Goal: Task Accomplishment & Management: Manage account settings

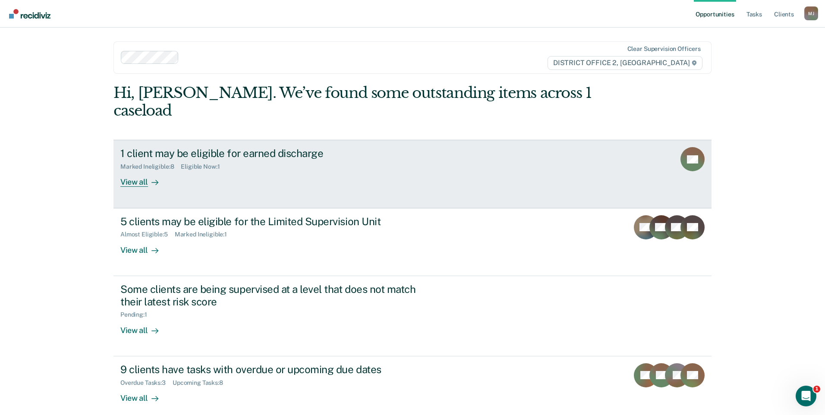
click at [244, 147] on div "1 client may be eligible for earned discharge" at bounding box center [271, 153] width 303 height 13
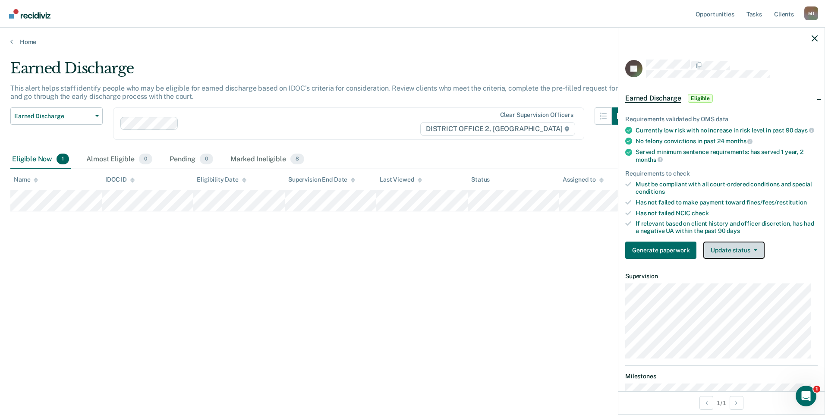
click at [734, 258] on button "Update status" at bounding box center [733, 250] width 61 height 17
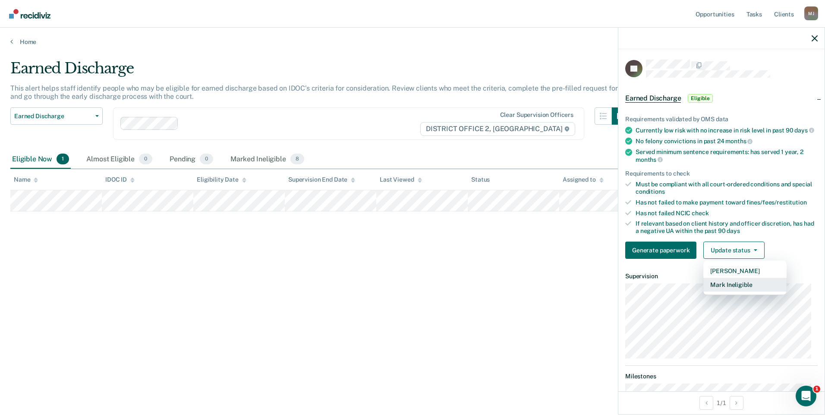
click at [727, 292] on button "Mark Ineligible" at bounding box center [744, 285] width 83 height 14
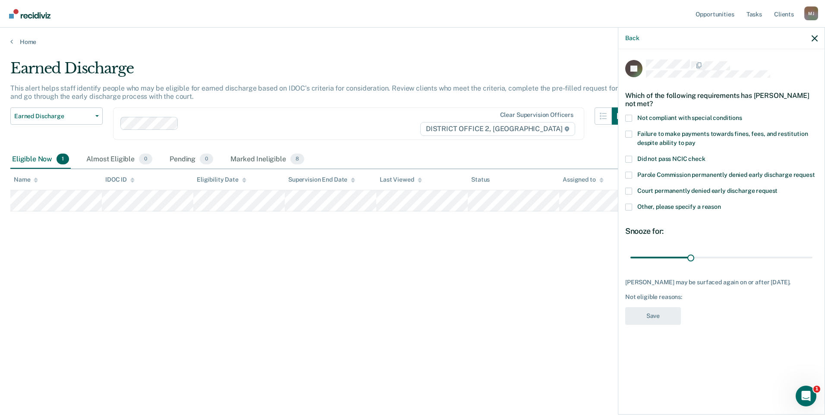
click at [628, 132] on span at bounding box center [628, 134] width 7 height 7
click at [695, 140] on input "Failure to make payments towards fines, fees, and restitution despite ability t…" at bounding box center [695, 140] width 0 height 0
drag, startPoint x: 695, startPoint y: 256, endPoint x: 825, endPoint y: 261, distance: 130.8
type input "90"
click at [812, 261] on input "range" at bounding box center [721, 257] width 182 height 15
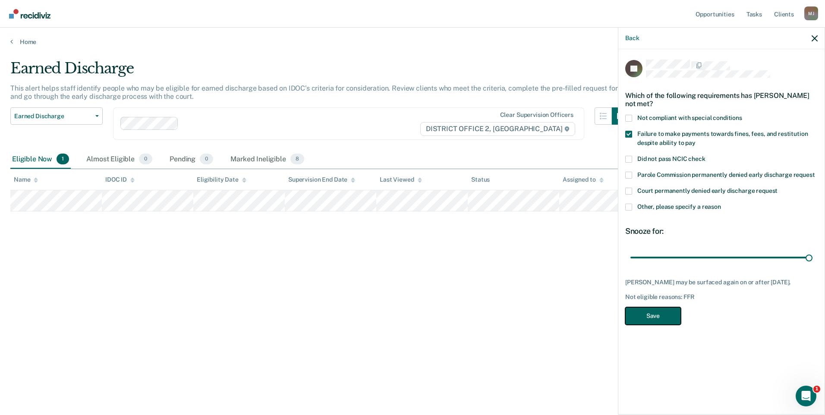
click at [664, 314] on button "Save" at bounding box center [653, 316] width 56 height 18
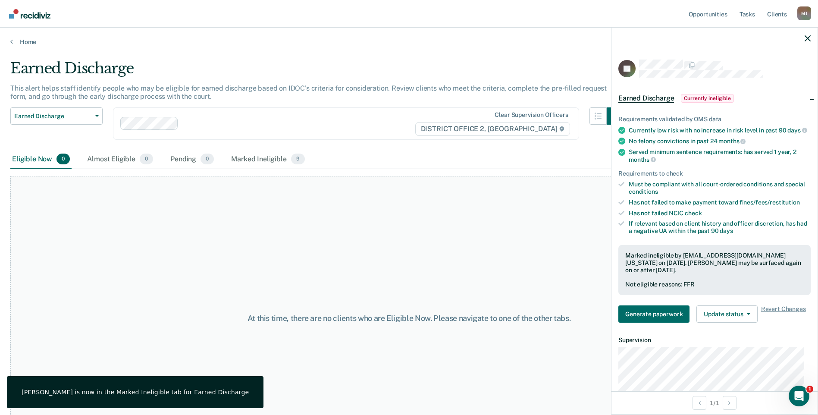
click at [812, 39] on div at bounding box center [715, 39] width 206 height 22
click at [809, 40] on icon "button" at bounding box center [808, 38] width 6 height 6
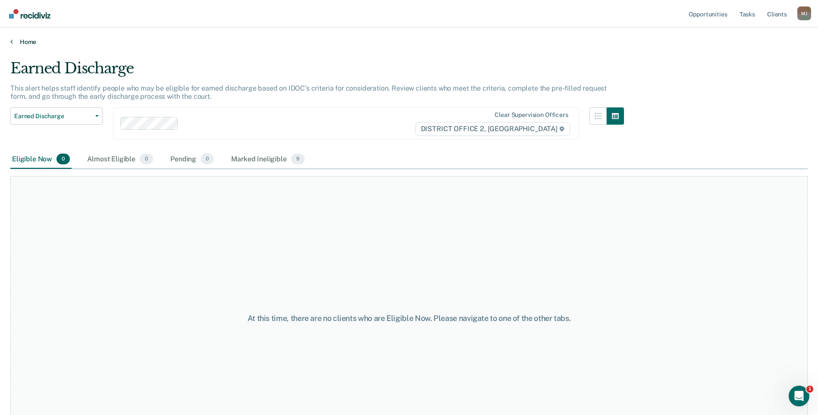
click at [21, 39] on link "Home" at bounding box center [408, 42] width 797 height 8
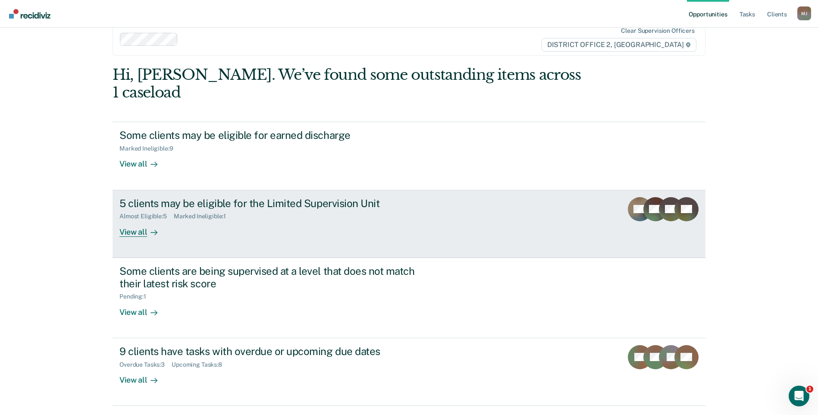
scroll to position [26, 0]
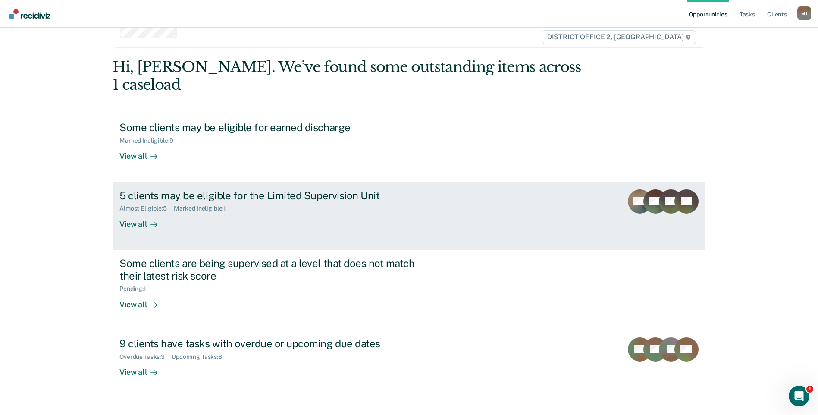
click at [320, 189] on div "5 clients may be eligible for the Limited Supervision Unit" at bounding box center [270, 195] width 303 height 13
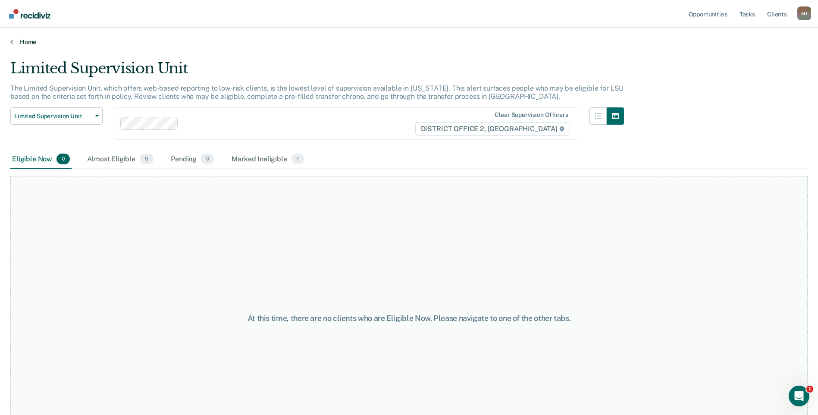
click at [13, 43] on icon at bounding box center [11, 41] width 3 height 7
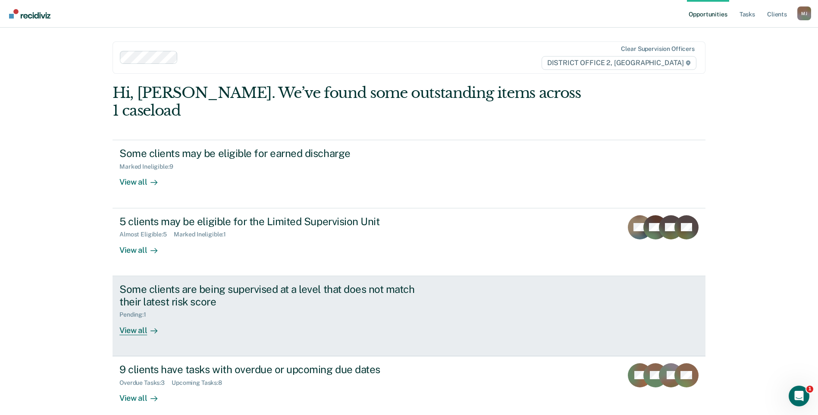
click at [273, 308] on div "Pending : 1" at bounding box center [270, 313] width 303 height 11
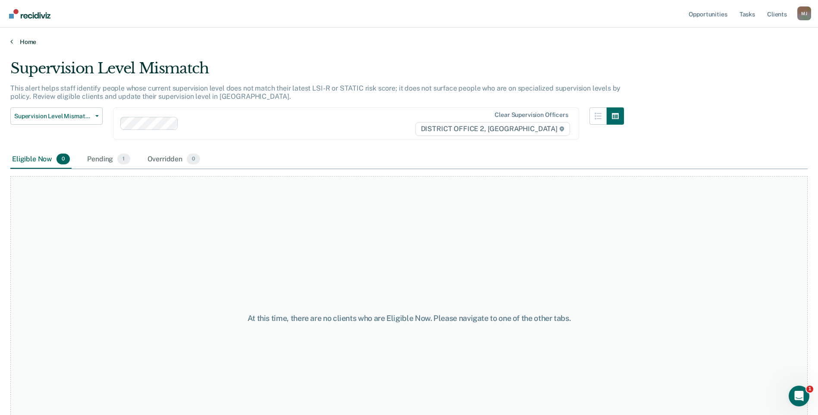
click at [19, 39] on link "Home" at bounding box center [408, 42] width 797 height 8
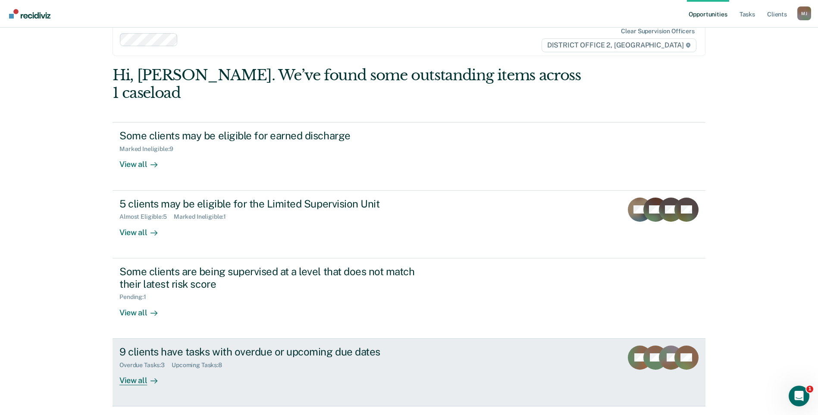
scroll to position [26, 0]
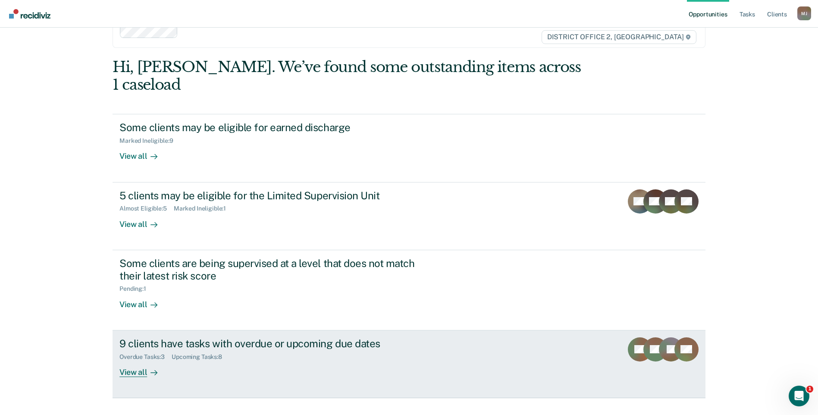
click at [334, 345] on div "9 clients have tasks with overdue or upcoming due dates Overdue Tasks : 3 Upcom…" at bounding box center [280, 357] width 323 height 40
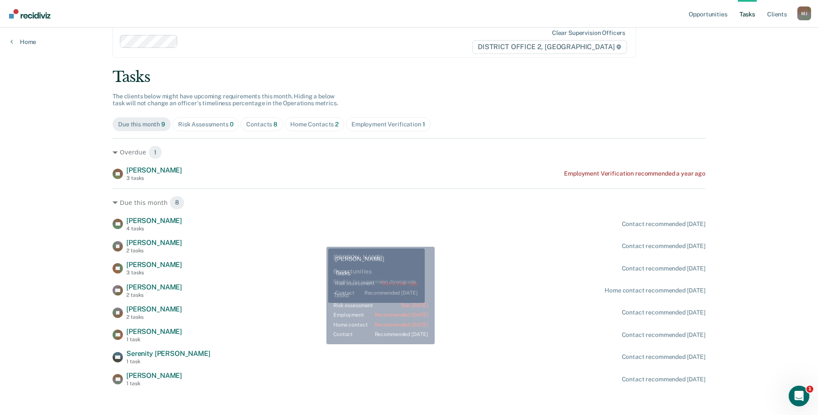
scroll to position [22, 0]
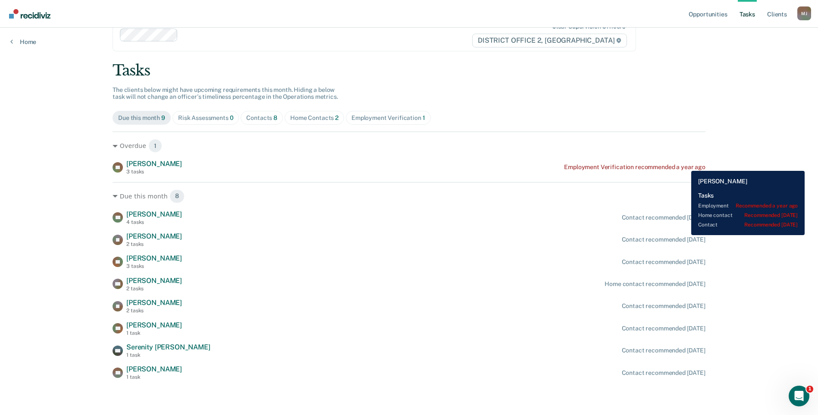
click at [685, 164] on div "Employment Verification recommended a year ago" at bounding box center [634, 166] width 141 height 7
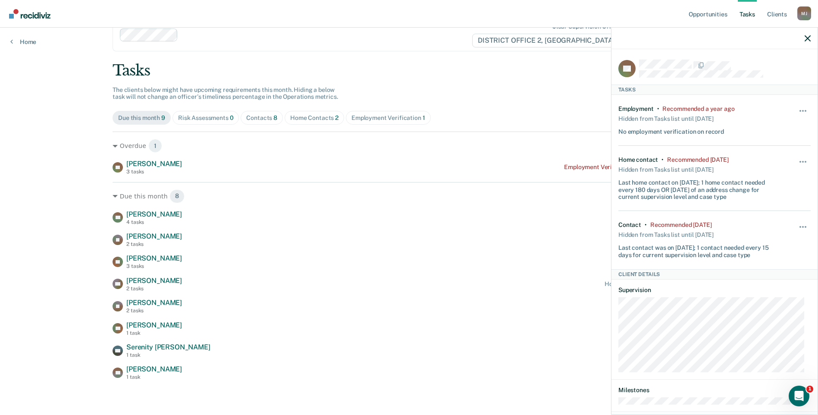
click at [555, 229] on div "[PERSON_NAME] 4 tasks Contact recommended [DATE] JR [PERSON_NAME] 2 tasks Conta…" at bounding box center [409, 295] width 593 height 170
click at [808, 38] on icon "button" at bounding box center [808, 38] width 6 height 6
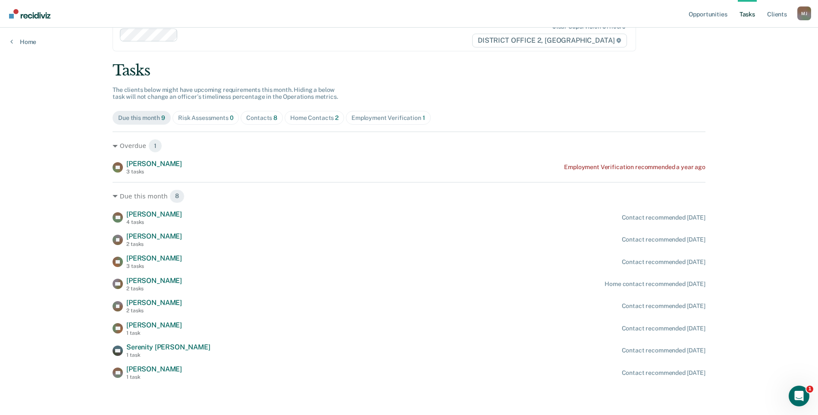
scroll to position [0, 0]
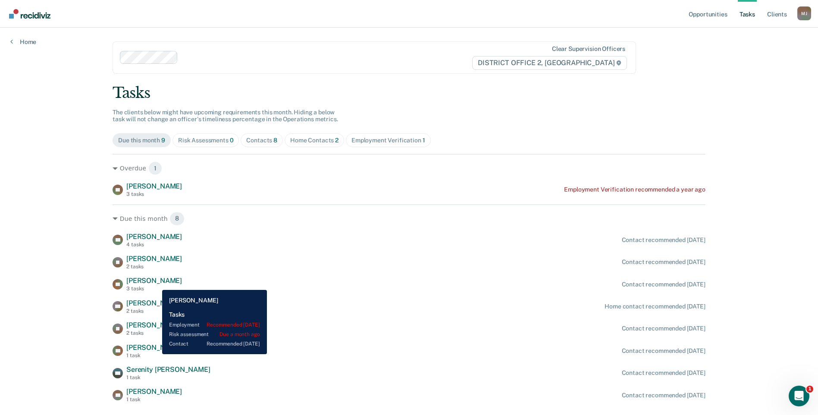
click at [156, 283] on span "[PERSON_NAME]" at bounding box center [154, 280] width 56 height 8
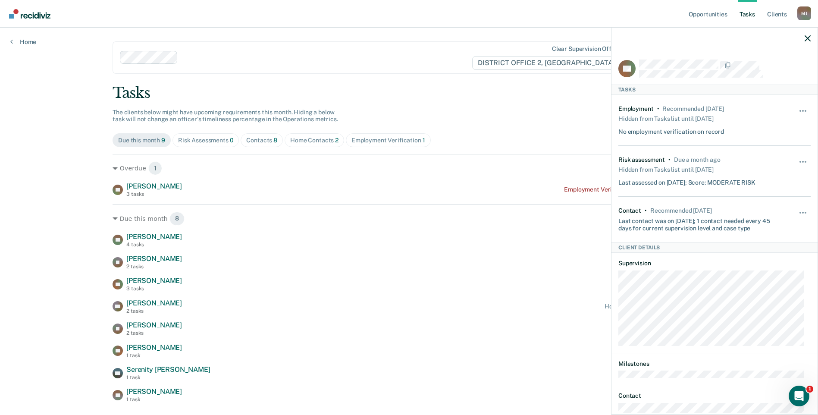
click at [575, 229] on div "Due this month 8 [PERSON_NAME] 4 tasks Contact recommended [DATE] JR [PERSON_NA…" at bounding box center [409, 303] width 593 height 198
click at [806, 39] on icon "button" at bounding box center [808, 38] width 6 height 6
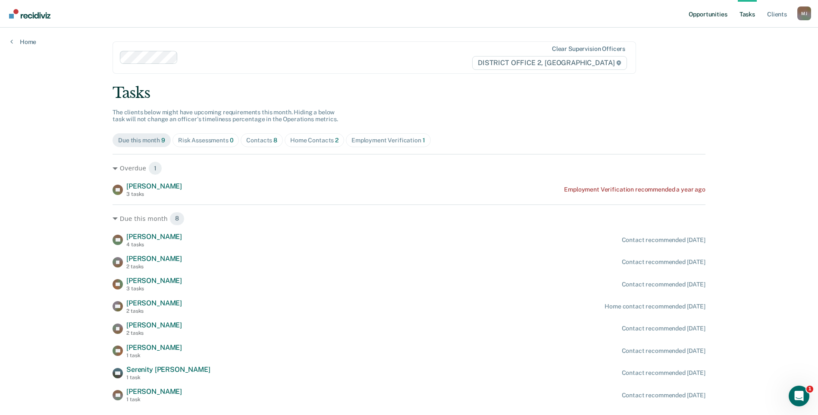
click at [705, 17] on link "Opportunities" at bounding box center [708, 14] width 42 height 28
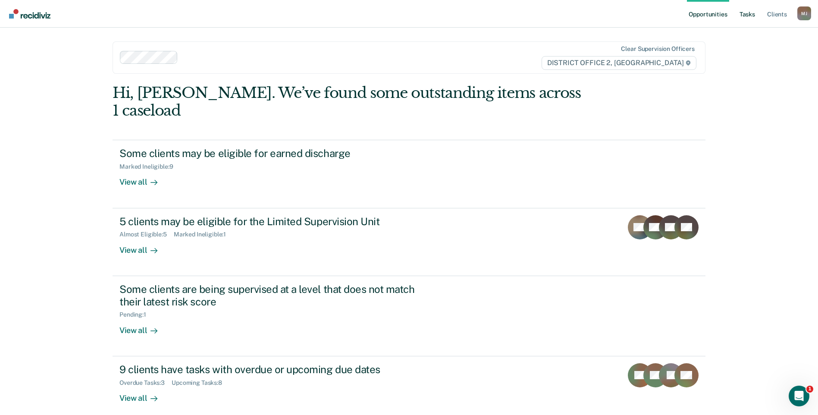
click at [753, 13] on link "Tasks" at bounding box center [747, 14] width 19 height 28
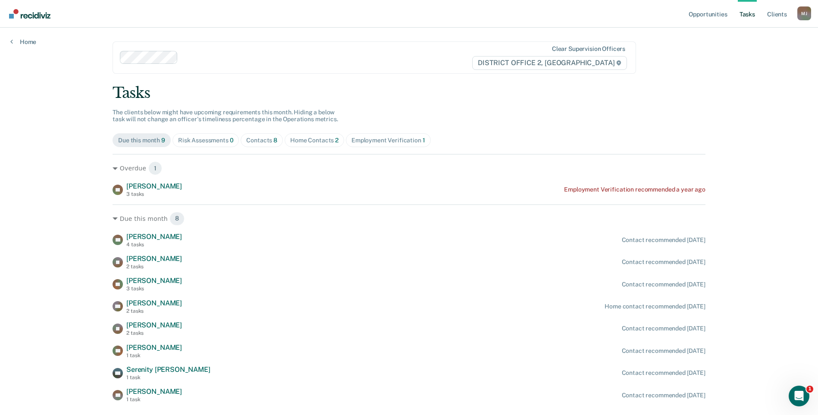
click at [213, 141] on div "Risk Assessments 0" at bounding box center [206, 140] width 56 height 7
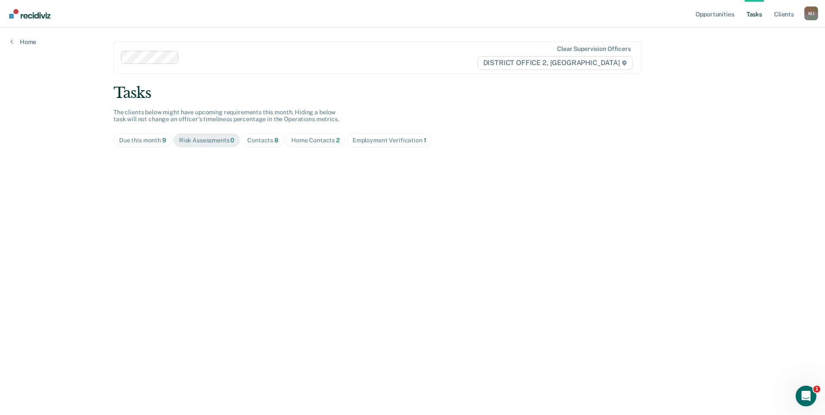
click at [256, 137] on div "Contacts 8" at bounding box center [262, 140] width 31 height 7
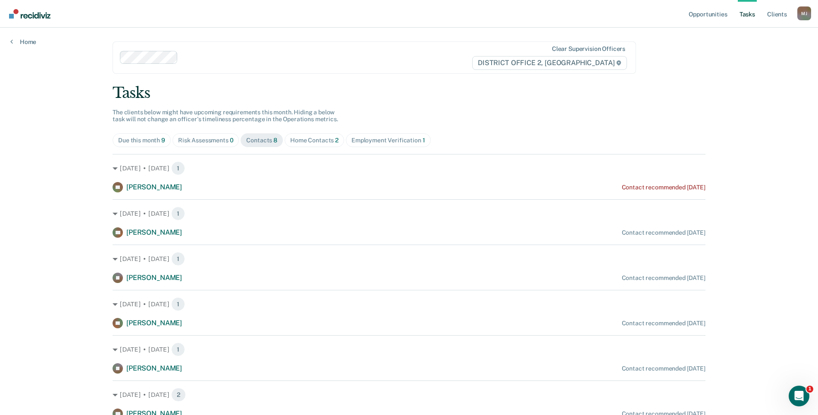
click at [319, 136] on span "Home Contacts 2" at bounding box center [315, 140] width 60 height 14
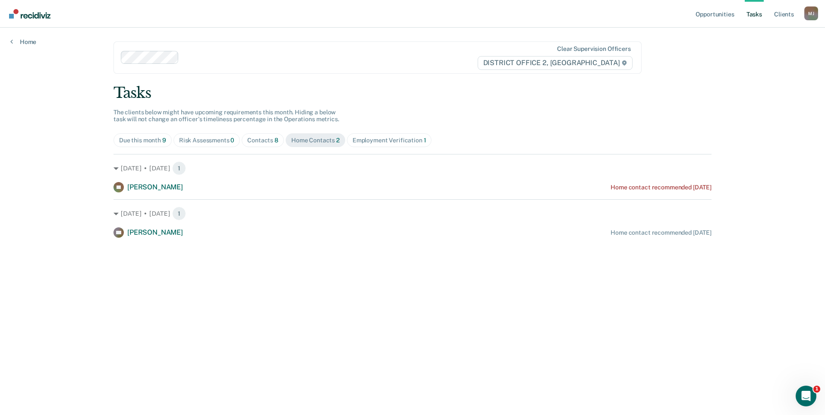
click at [370, 140] on div "Employment Verification 1" at bounding box center [389, 140] width 74 height 7
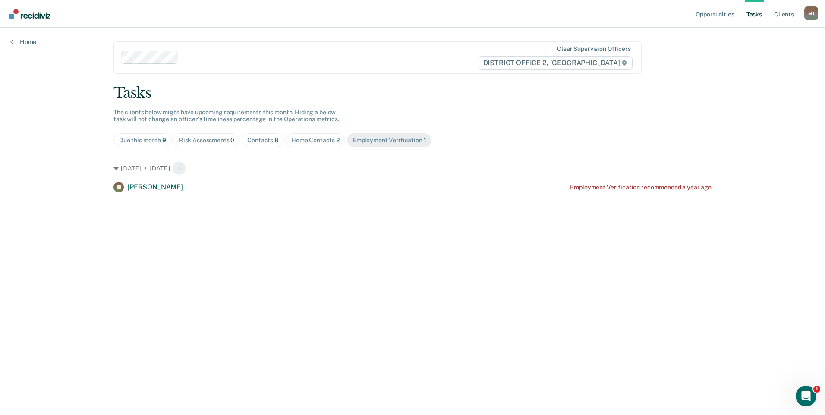
click at [142, 139] on div "Due this month 9" at bounding box center [142, 140] width 47 height 7
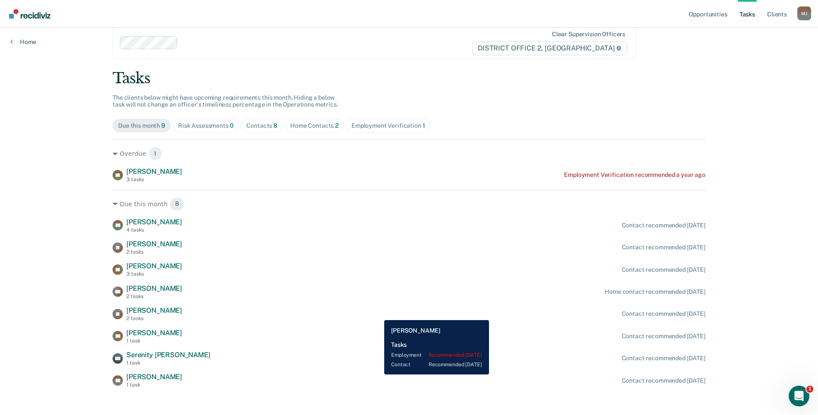
scroll to position [22, 0]
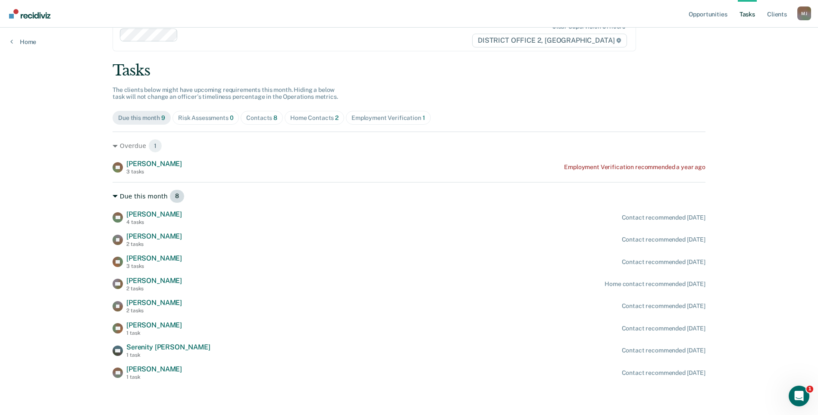
click at [113, 195] on icon at bounding box center [115, 196] width 5 height 3
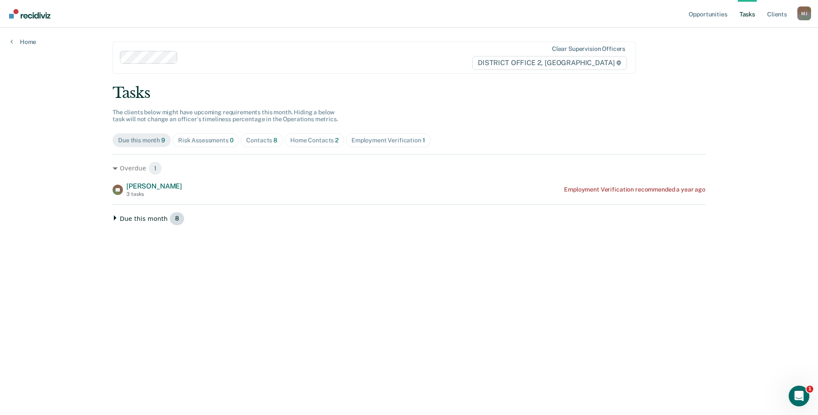
scroll to position [0, 0]
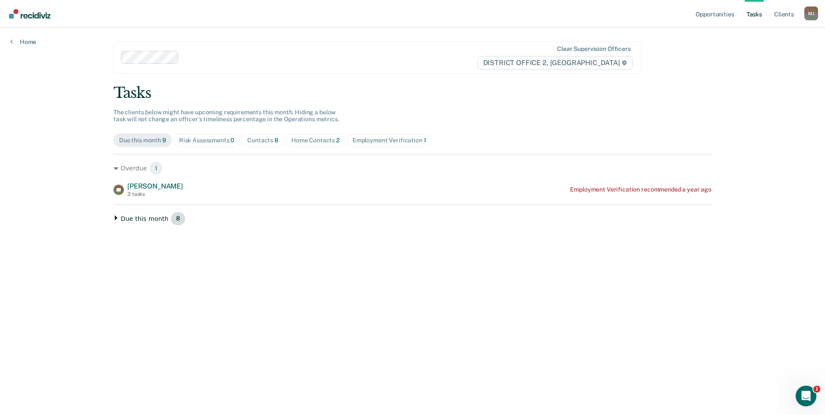
click at [115, 220] on icon at bounding box center [116, 217] width 3 height 5
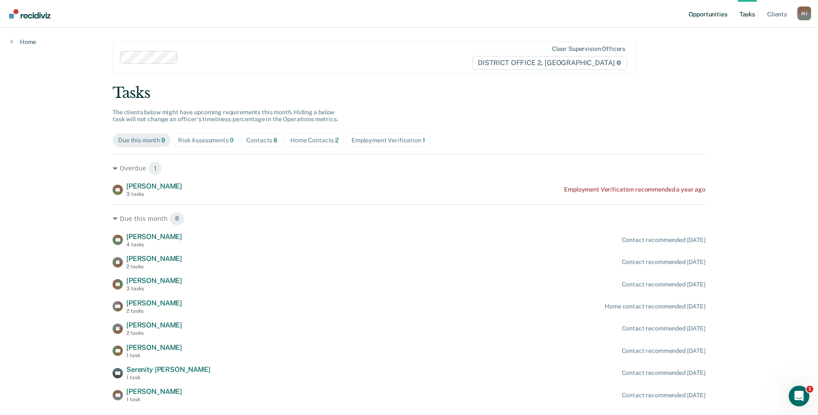
click at [710, 11] on link "Opportunities" at bounding box center [708, 14] width 42 height 28
